Goal: Task Accomplishment & Management: Use online tool/utility

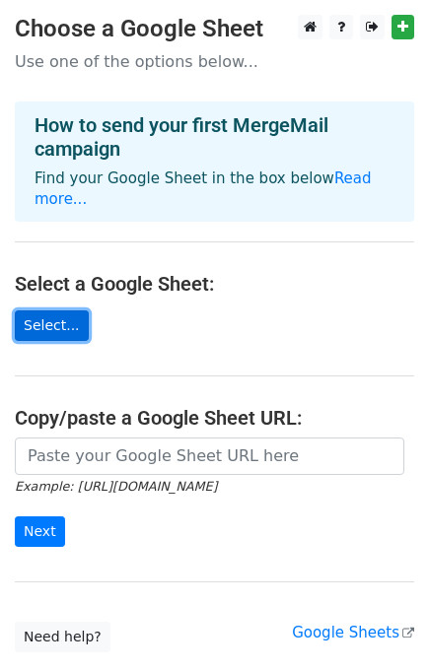
click at [53, 311] on link "Select..." at bounding box center [52, 325] width 74 height 31
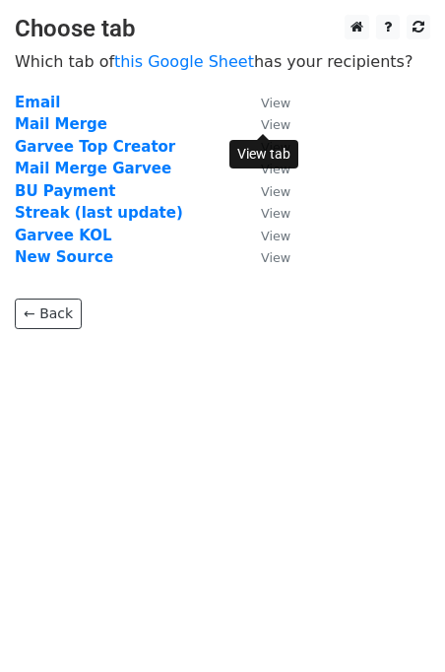
click at [267, 123] on small "View" at bounding box center [276, 124] width 30 height 15
click at [65, 127] on strong "Mail Merge" at bounding box center [61, 124] width 93 height 18
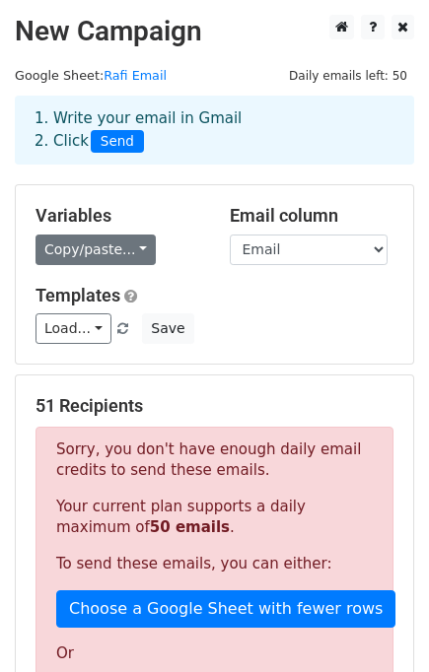
click at [87, 245] on link "Copy/paste..." at bounding box center [95, 250] width 120 height 31
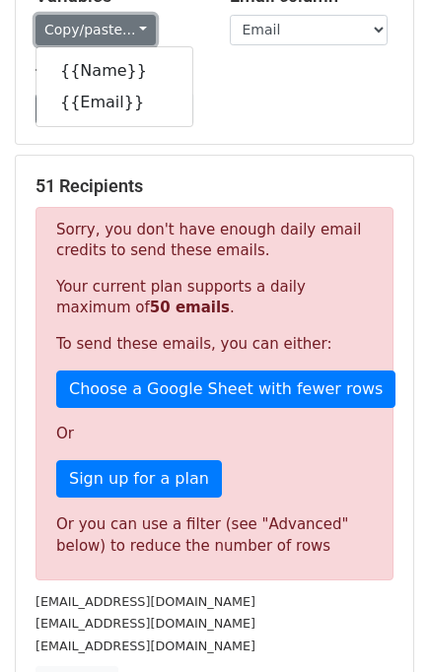
scroll to position [1, 0]
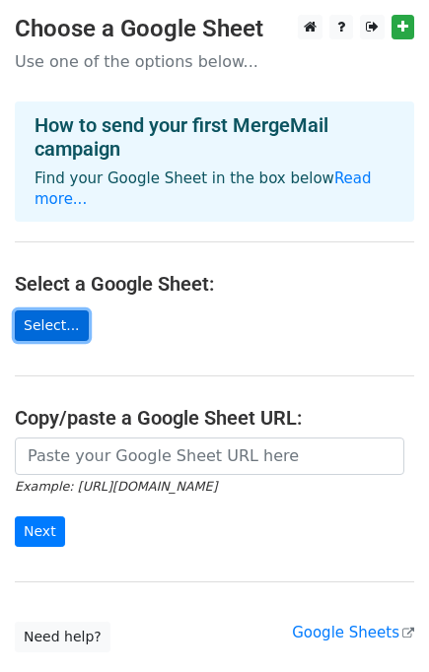
click at [61, 310] on link "Select..." at bounding box center [52, 325] width 74 height 31
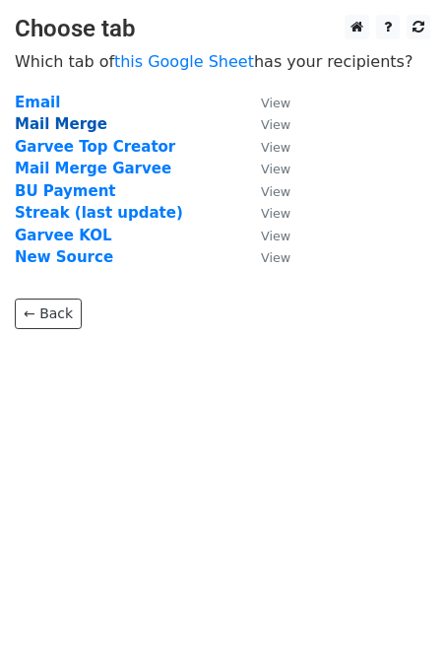
click at [51, 125] on strong "Mail Merge" at bounding box center [61, 124] width 93 height 18
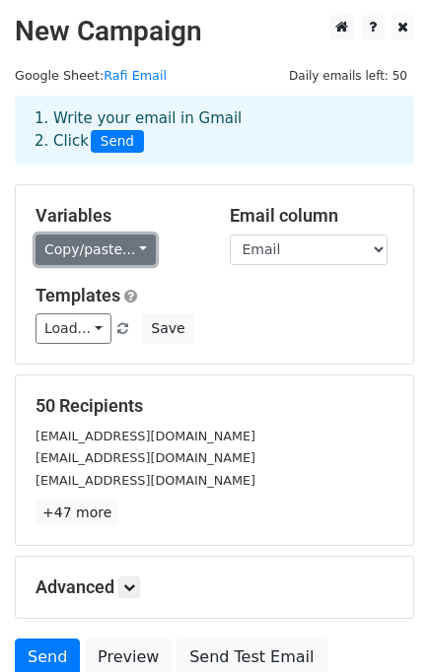
click at [132, 250] on link "Copy/paste..." at bounding box center [95, 250] width 120 height 31
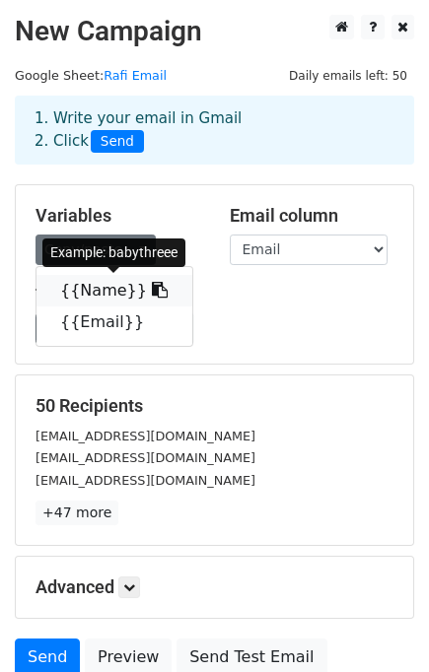
click at [110, 290] on link "{{Name}}" at bounding box center [114, 291] width 156 height 32
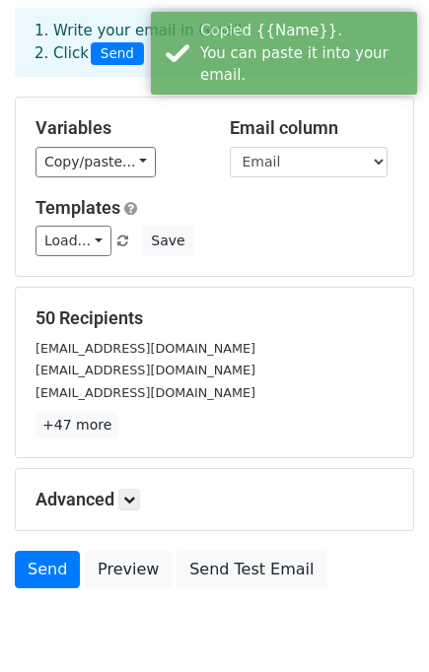
scroll to position [109, 0]
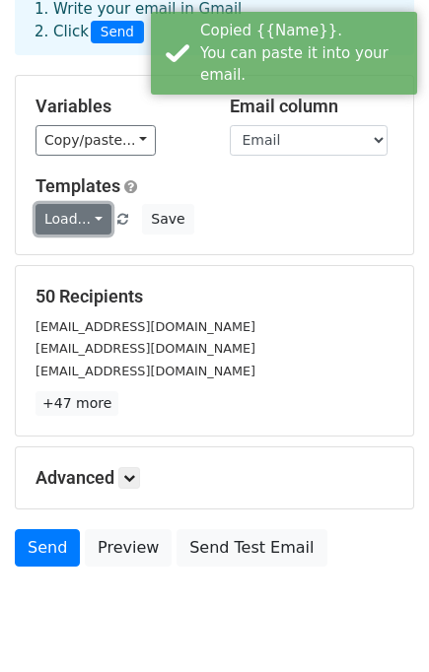
click at [87, 223] on link "Load..." at bounding box center [73, 219] width 76 height 31
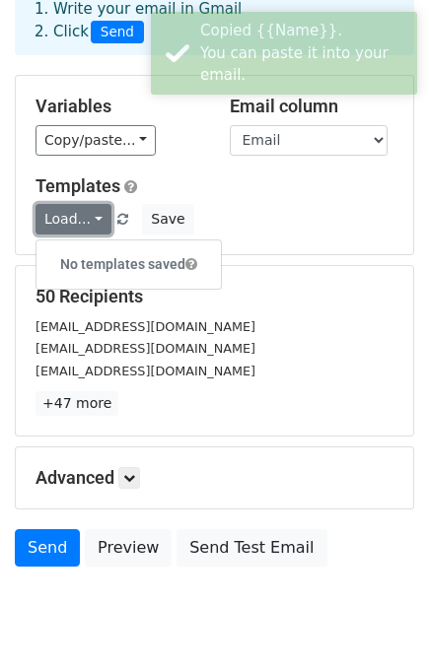
click at [87, 223] on link "Load..." at bounding box center [73, 219] width 76 height 31
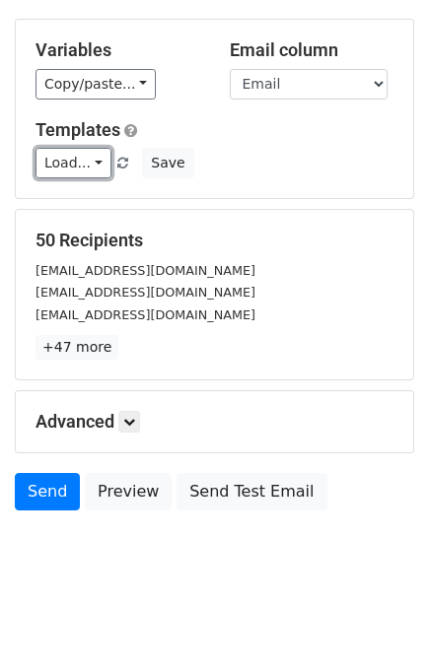
scroll to position [0, 0]
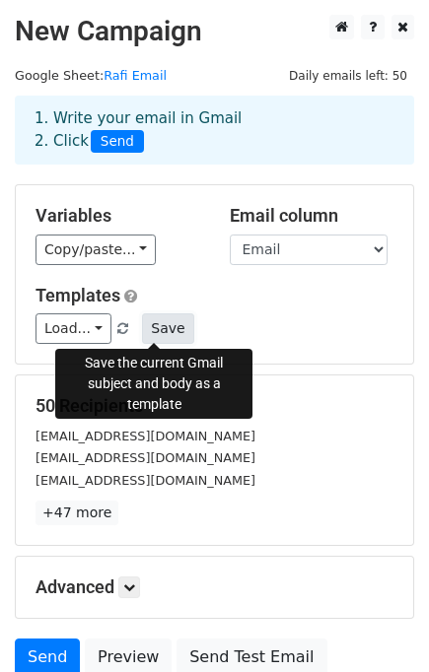
click at [163, 325] on button "Save" at bounding box center [167, 328] width 51 height 31
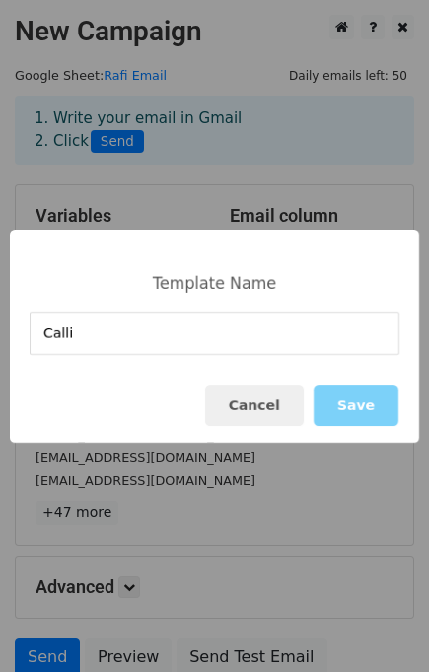
type input "Callie"
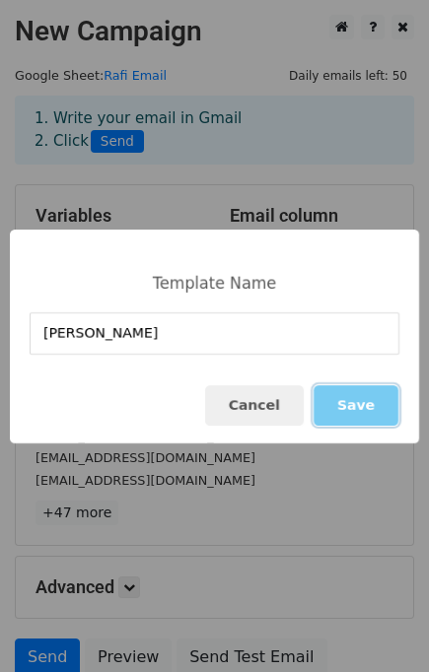
click at [362, 400] on button "Save" at bounding box center [355, 405] width 85 height 40
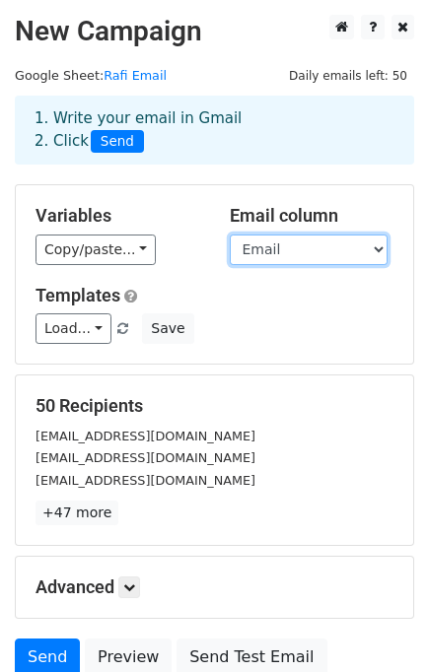
click at [288, 252] on select "Name Email" at bounding box center [309, 250] width 158 height 31
click at [230, 235] on select "Name Email" at bounding box center [309, 250] width 158 height 31
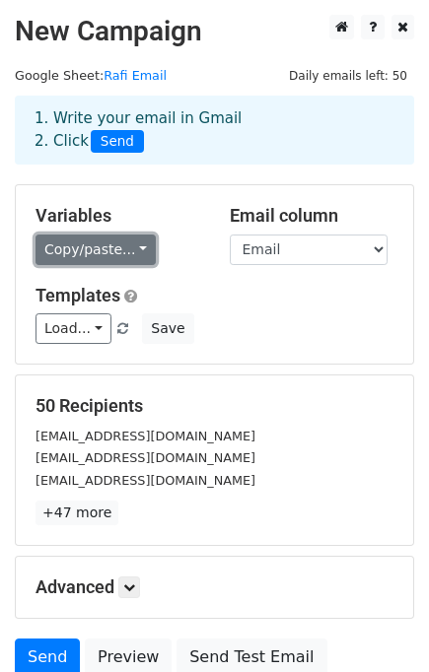
click at [126, 246] on link "Copy/paste..." at bounding box center [95, 250] width 120 height 31
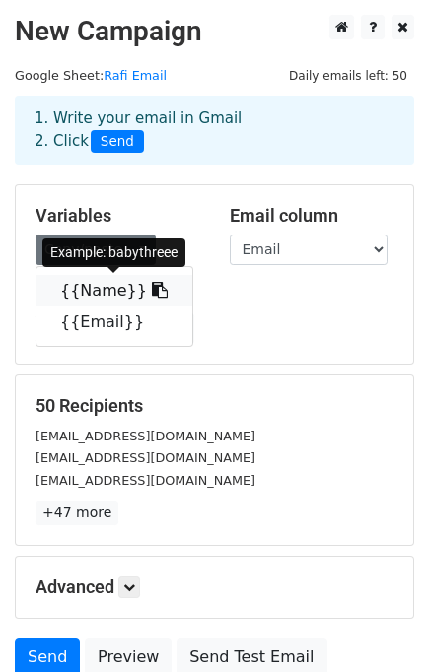
click at [109, 293] on link "{{Name}}" at bounding box center [114, 291] width 156 height 32
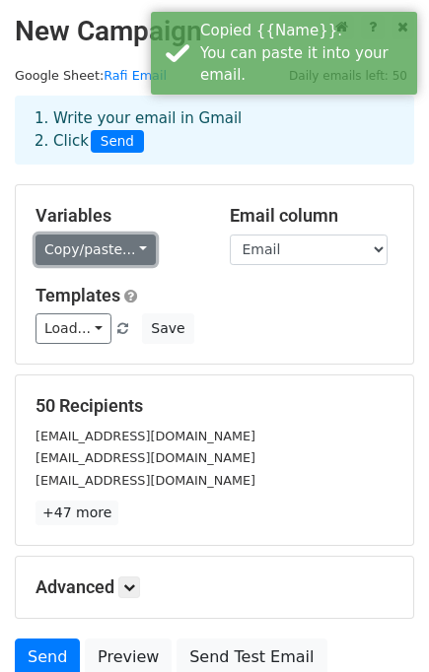
click at [73, 247] on link "Copy/paste..." at bounding box center [95, 250] width 120 height 31
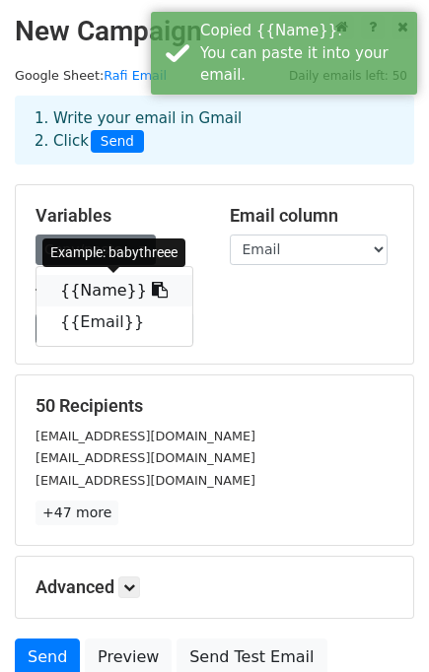
click at [76, 291] on link "{{Name}}" at bounding box center [114, 291] width 156 height 32
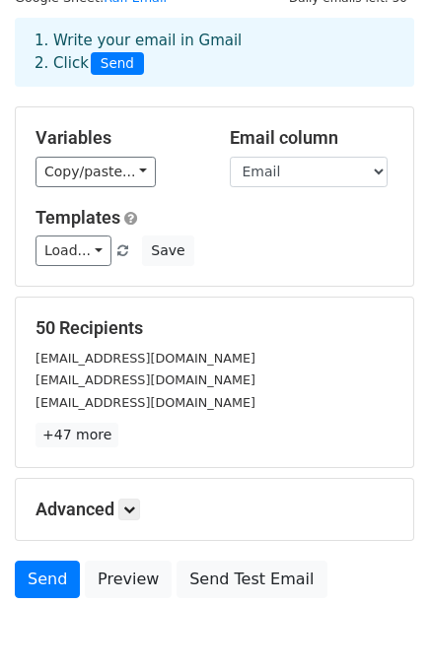
scroll to position [166, 0]
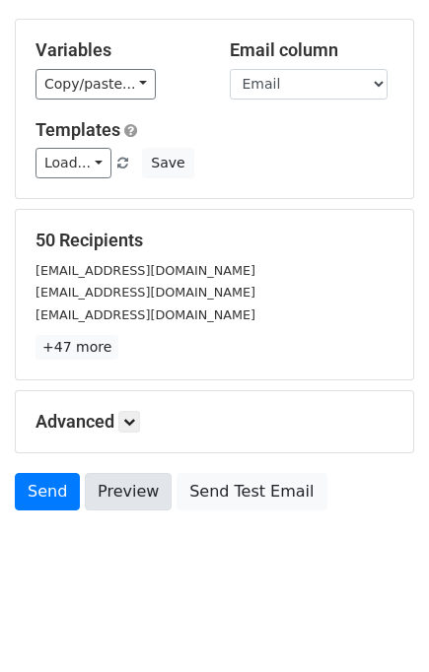
click at [121, 488] on link "Preview" at bounding box center [128, 491] width 87 height 37
click at [123, 489] on link "Preview" at bounding box center [128, 491] width 87 height 37
click at [129, 483] on link "Preview" at bounding box center [128, 491] width 87 height 37
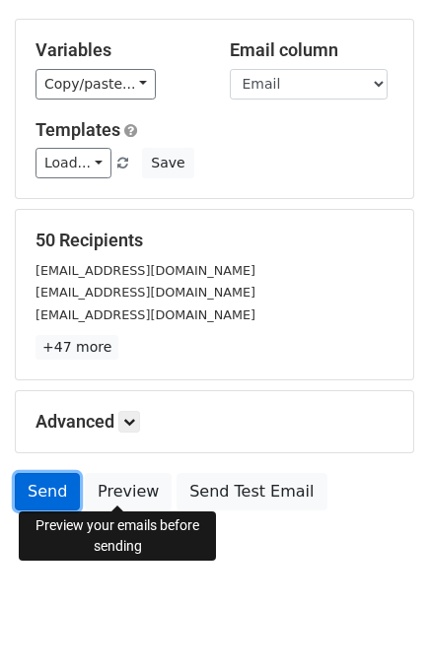
click at [42, 491] on link "Send" at bounding box center [47, 491] width 65 height 37
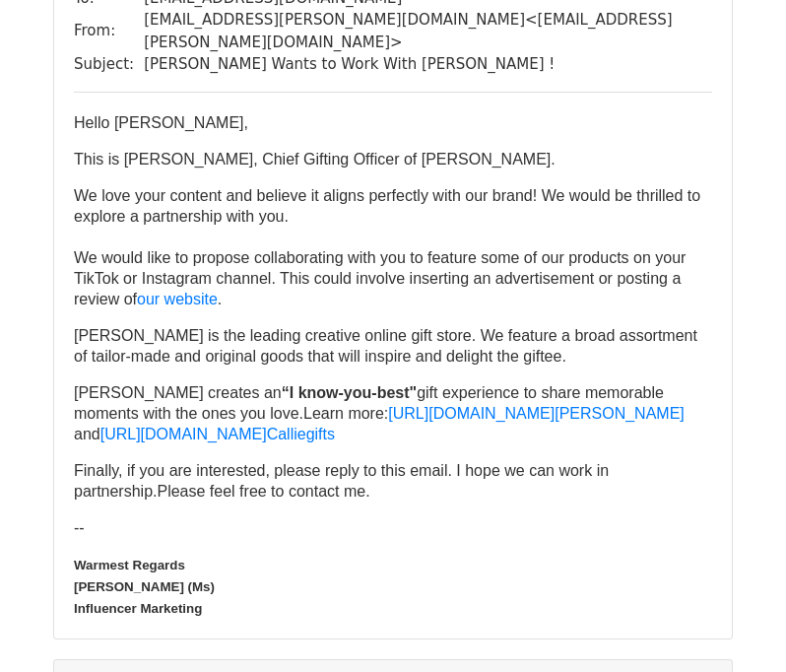
scroll to position [5495, 0]
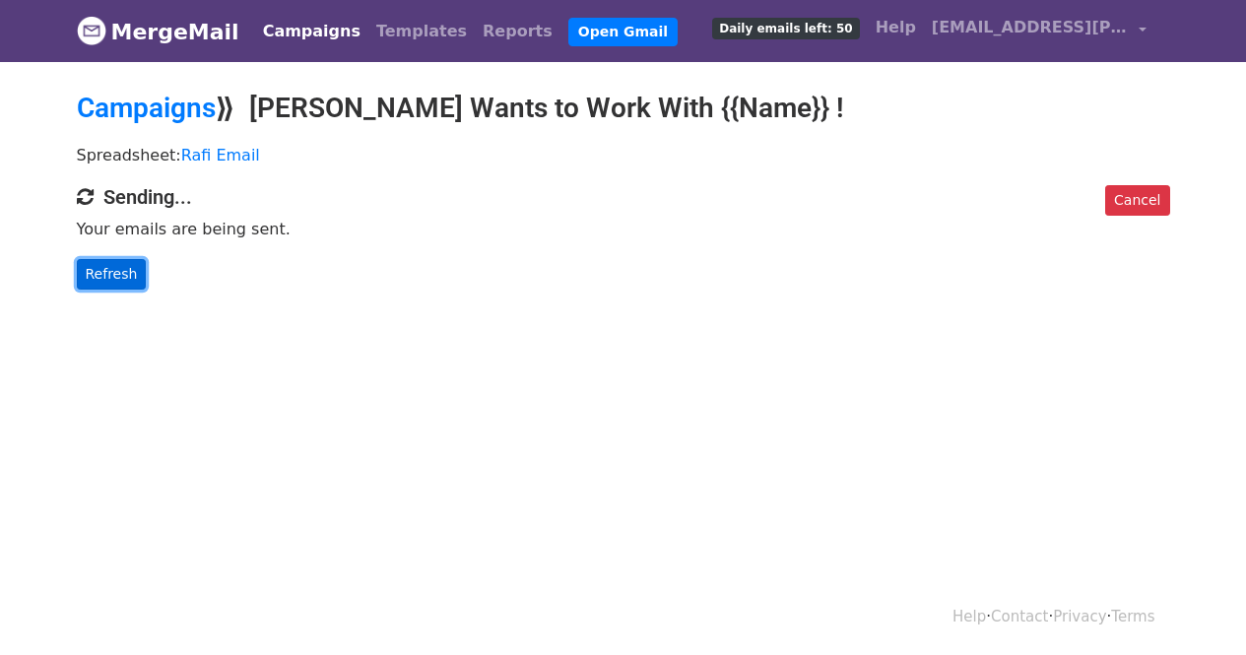
click at [114, 264] on link "Refresh" at bounding box center [112, 274] width 70 height 31
